Goal: Transaction & Acquisition: Download file/media

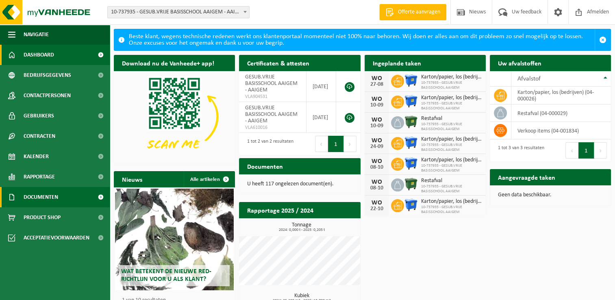
click at [31, 194] on span "Documenten" at bounding box center [41, 197] width 35 height 20
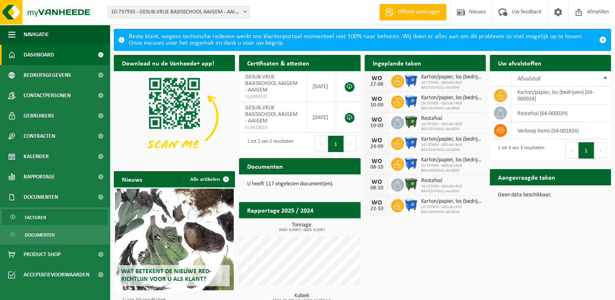
click at [32, 219] on span "Facturen" at bounding box center [36, 217] width 22 height 15
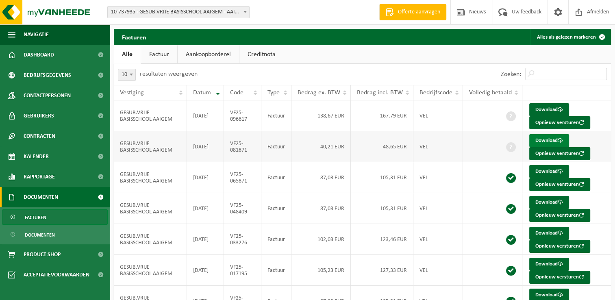
click at [541, 140] on link "Download" at bounding box center [550, 140] width 40 height 13
click at [546, 170] on link "Download" at bounding box center [550, 171] width 40 height 13
click at [536, 110] on link "Download" at bounding box center [550, 109] width 40 height 13
click at [547, 201] on link "Download" at bounding box center [550, 202] width 40 height 13
click at [548, 230] on link "Download" at bounding box center [550, 233] width 40 height 13
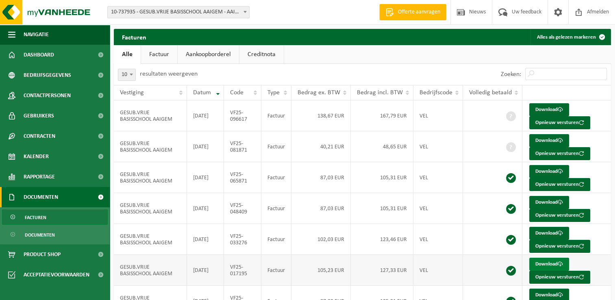
click at [542, 263] on link "Download" at bounding box center [550, 264] width 40 height 13
click at [541, 290] on link "Download" at bounding box center [550, 295] width 40 height 13
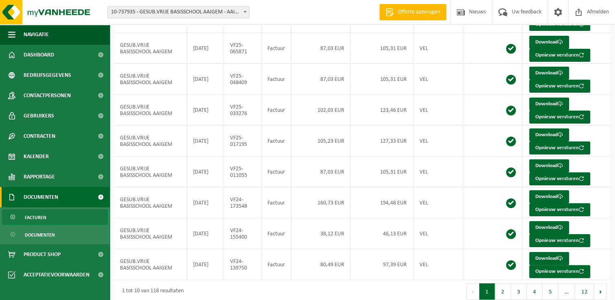
scroll to position [130, 0]
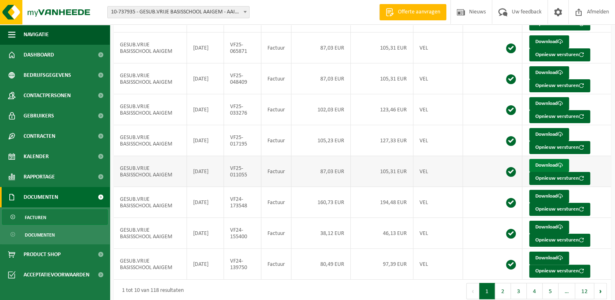
click at [540, 164] on link "Download" at bounding box center [550, 165] width 40 height 13
click at [545, 223] on link "Download" at bounding box center [550, 227] width 40 height 13
click at [545, 253] on link "Download" at bounding box center [550, 258] width 40 height 13
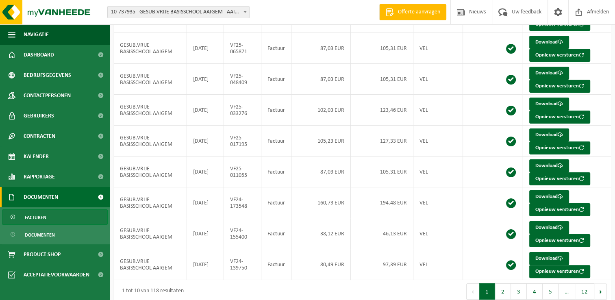
scroll to position [137, 0]
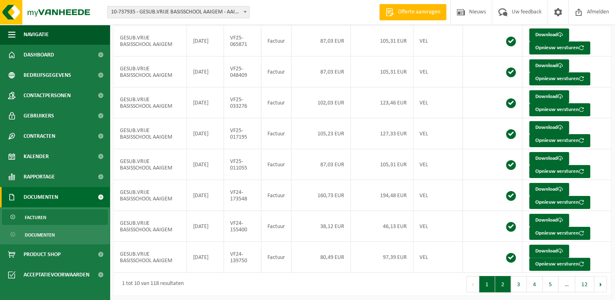
click at [504, 283] on button "2" at bounding box center [503, 284] width 16 height 16
click at [542, 30] on link "Download" at bounding box center [550, 34] width 40 height 13
click at [604, 35] on td "Download Opnieuw versturen" at bounding box center [567, 41] width 89 height 31
click at [547, 64] on link "Download" at bounding box center [550, 65] width 40 height 13
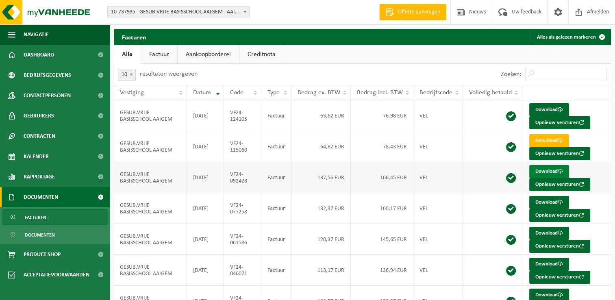
click at [545, 170] on link "Download" at bounding box center [550, 171] width 40 height 13
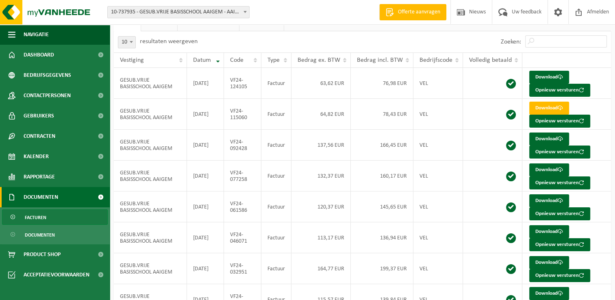
scroll to position [33, 0]
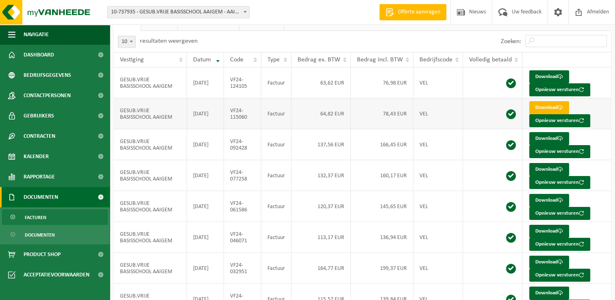
click at [538, 109] on link "Download" at bounding box center [550, 107] width 40 height 13
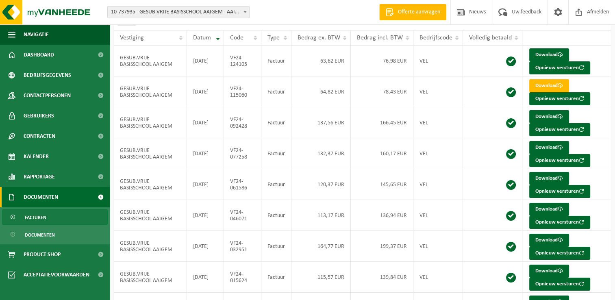
scroll to position [55, 0]
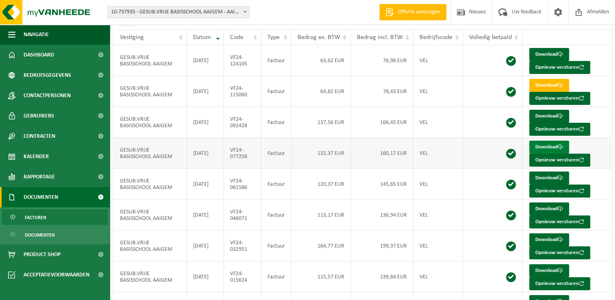
click at [551, 147] on link "Download" at bounding box center [550, 147] width 40 height 13
click at [546, 177] on link "Download" at bounding box center [550, 178] width 40 height 13
click at [612, 137] on div "Facturen Alles als gelezen markeren Even geduld. Door [PERSON_NAME] hoeveelheid…" at bounding box center [363, 178] width 506 height 408
click at [535, 238] on link "Download" at bounding box center [550, 239] width 40 height 13
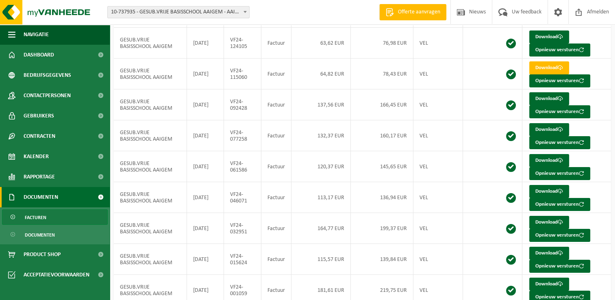
scroll to position [74, 0]
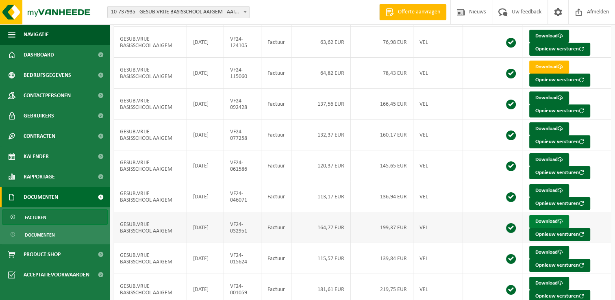
click at [539, 220] on link "Download" at bounding box center [550, 221] width 40 height 13
